Goal: Task Accomplishment & Management: Manage account settings

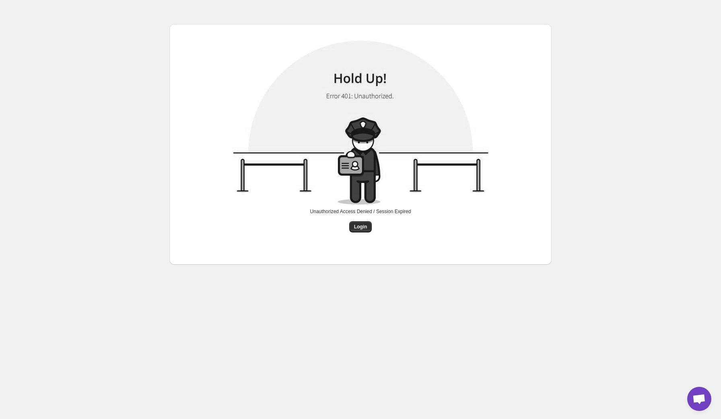
drag, startPoint x: 365, startPoint y: 229, endPoint x: 211, endPoint y: 12, distance: 265.3
click at [211, 16] on div "Unauthorized Access Denied / Session Expired Login" at bounding box center [360, 134] width 382 height 268
click at [360, 233] on div "Unauthorized Access Denied / Session Expired Login" at bounding box center [360, 145] width 369 height 228
click at [360, 227] on span "Login" at bounding box center [360, 227] width 13 height 6
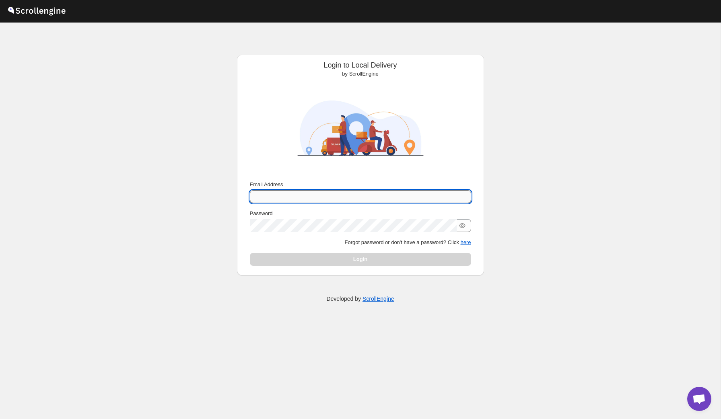
click at [293, 202] on input "Email Address" at bounding box center [360, 196] width 221 height 13
type input "[EMAIL_ADDRESS][DOMAIN_NAME]"
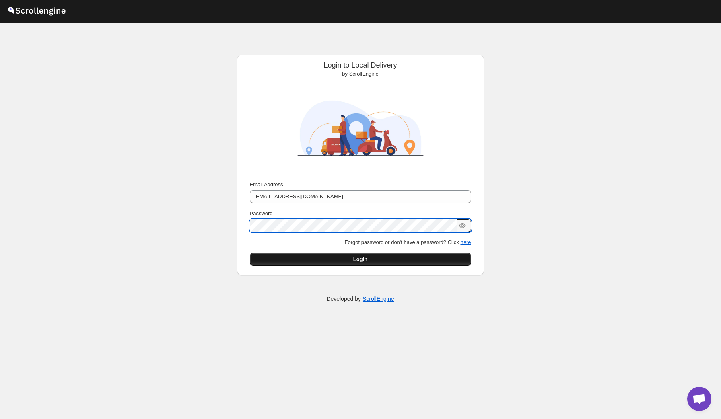
click at [315, 265] on button "Login" at bounding box center [360, 259] width 221 height 13
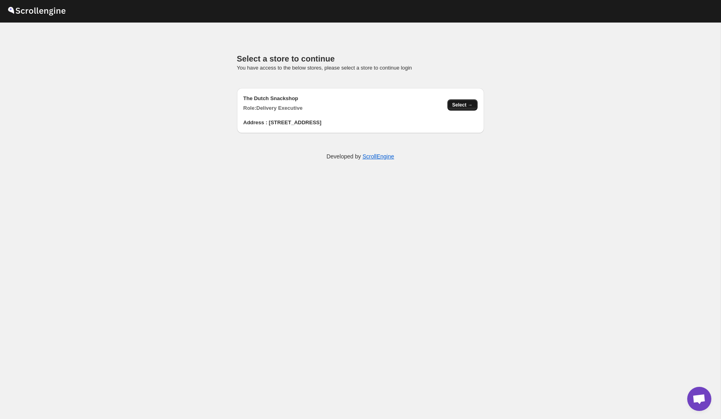
click at [459, 99] on button "Select →" at bounding box center [462, 104] width 30 height 11
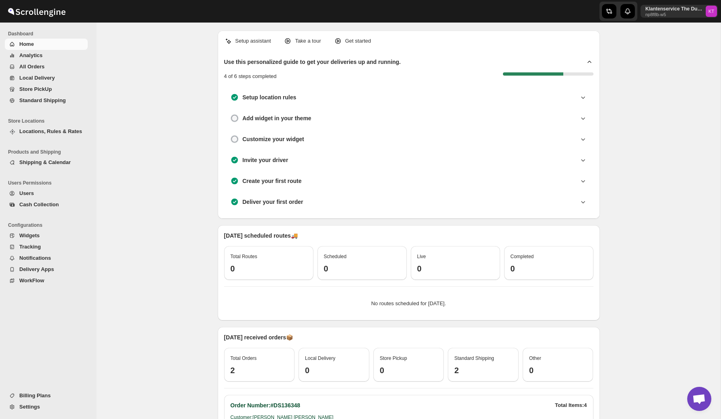
click at [29, 68] on span "All Orders" at bounding box center [31, 67] width 25 height 6
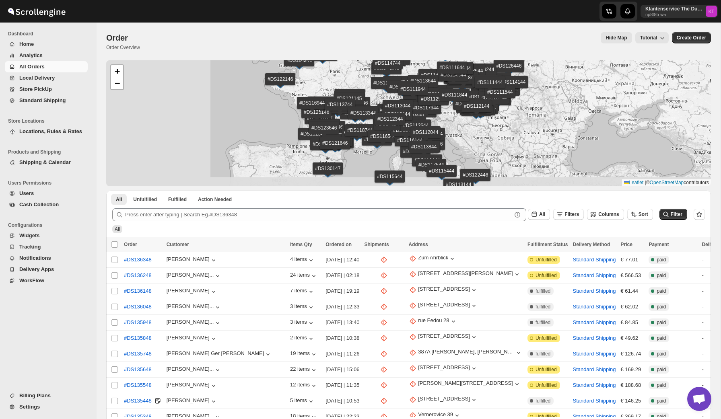
drag, startPoint x: 349, startPoint y: 134, endPoint x: 486, endPoint y: 125, distance: 137.5
click at [486, 125] on div "#DS134348 #DS134248 #DS134148 #DS134048 #DS133948 #DS133848 #DS133748 #DS133648…" at bounding box center [408, 123] width 605 height 126
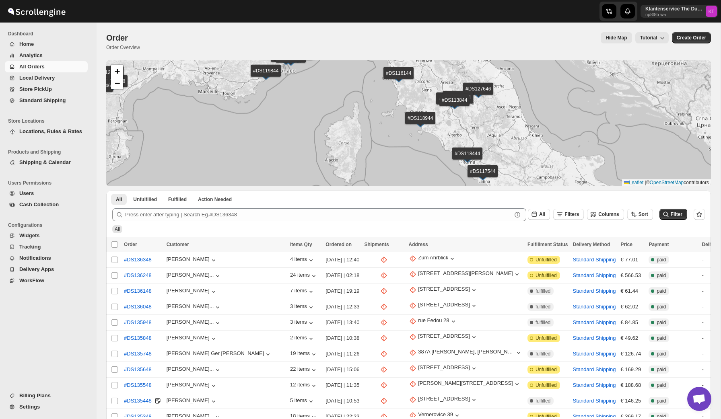
drag, startPoint x: 421, startPoint y: 133, endPoint x: 367, endPoint y: -9, distance: 151.7
click at [367, 0] on html "Skip to content Klantenservice The Dutch Snackbar np8f8b-w5 KT Dashboard Home A…" at bounding box center [360, 209] width 721 height 419
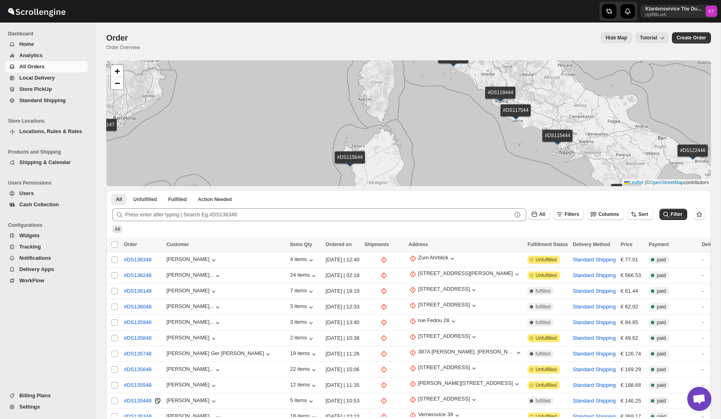
drag, startPoint x: 414, startPoint y: 107, endPoint x: 540, endPoint y: 85, distance: 127.5
click at [540, 85] on div "#DS134348 #DS134248 #DS134148 #DS134048 #DS133948 #DS133848 #DS133748 #DS133648…" at bounding box center [408, 123] width 605 height 126
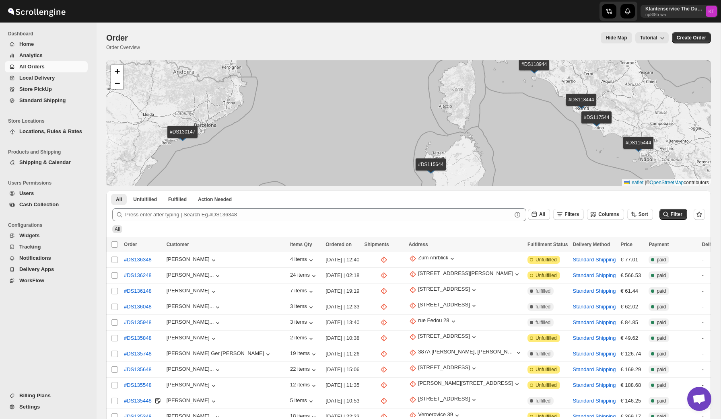
drag, startPoint x: 547, startPoint y: 164, endPoint x: 419, endPoint y: 125, distance: 133.8
click at [419, 125] on div "#DS134348 #DS134248 #DS134148 #DS134048 #DS133948 #DS133848 #DS133748 #DS133648…" at bounding box center [408, 123] width 605 height 126
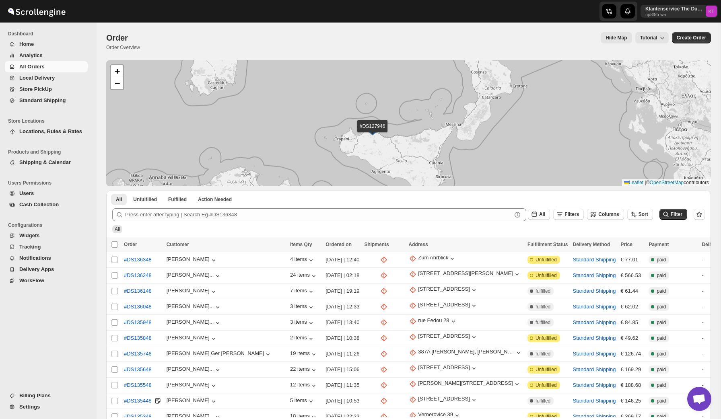
drag, startPoint x: 480, startPoint y: 139, endPoint x: 409, endPoint y: 240, distance: 123.3
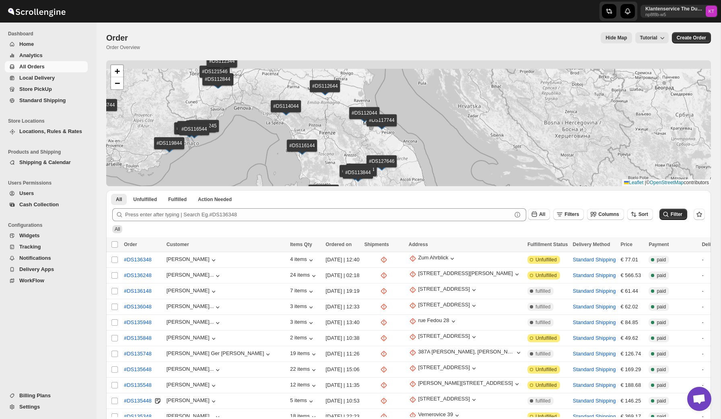
drag, startPoint x: 439, startPoint y: 157, endPoint x: 439, endPoint y: 250, distance: 93.7
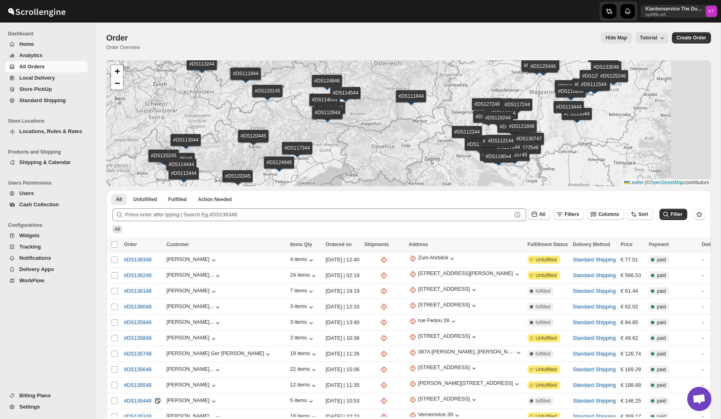
drag, startPoint x: 482, startPoint y: 65, endPoint x: 391, endPoint y: 145, distance: 120.6
click at [391, 144] on div "#DS134348 #DS134248 #DS134148 #DS134048 #DS133948 #DS133848 #DS133748 #DS133648…" at bounding box center [408, 123] width 605 height 126
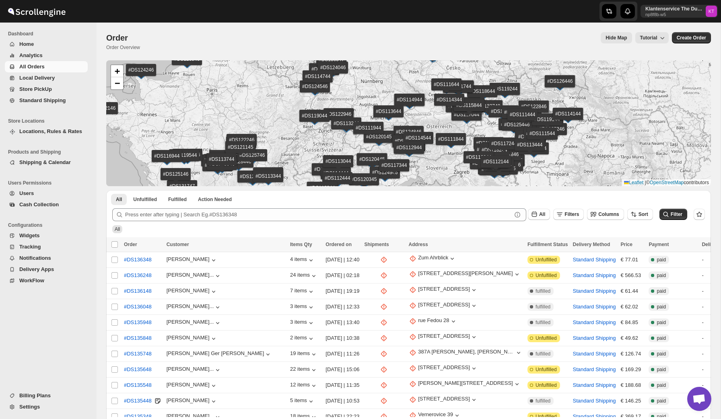
drag, startPoint x: 504, startPoint y: 97, endPoint x: 553, endPoint y: 141, distance: 66.4
click at [555, 144] on div "#DS134348 #DS134248 #DS134148 #DS134048 #DS133948 #DS133848 #DS133748 #DS133648…" at bounding box center [408, 123] width 605 height 126
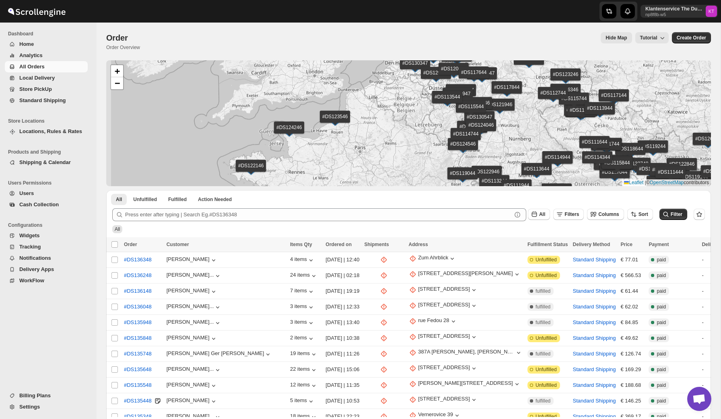
drag, startPoint x: 445, startPoint y: 124, endPoint x: 528, endPoint y: 171, distance: 94.6
click at [529, 171] on div "#DS134348 #DS134248 #DS134148 #DS134048 #DS133948 #DS133848 #DS133748 #DS133648…" at bounding box center [408, 123] width 605 height 126
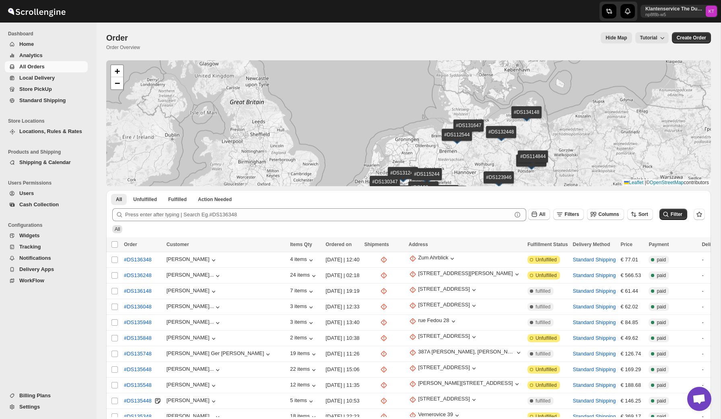
drag, startPoint x: 557, startPoint y: 77, endPoint x: 535, endPoint y: 122, distance: 50.0
click at [535, 122] on div "#DS134348 #DS134248 #DS134148 #DS134048 #DS133948 #DS133848 #DS133748 #DS133648…" at bounding box center [408, 123] width 605 height 126
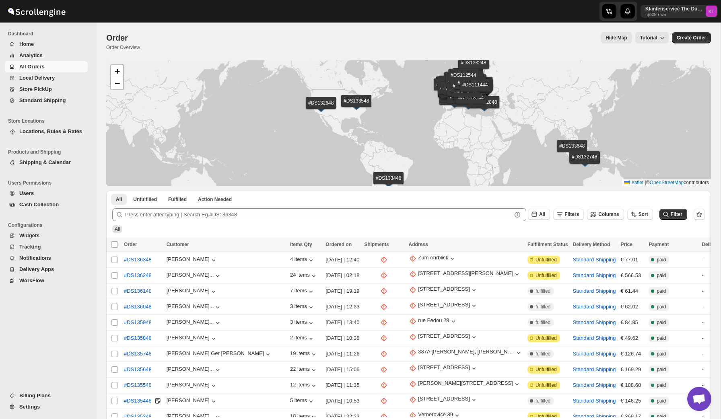
drag, startPoint x: 539, startPoint y: 129, endPoint x: 469, endPoint y: 98, distance: 76.8
click at [469, 98] on img at bounding box center [474, 93] width 12 height 9
